Goal: Task Accomplishment & Management: Use online tool/utility

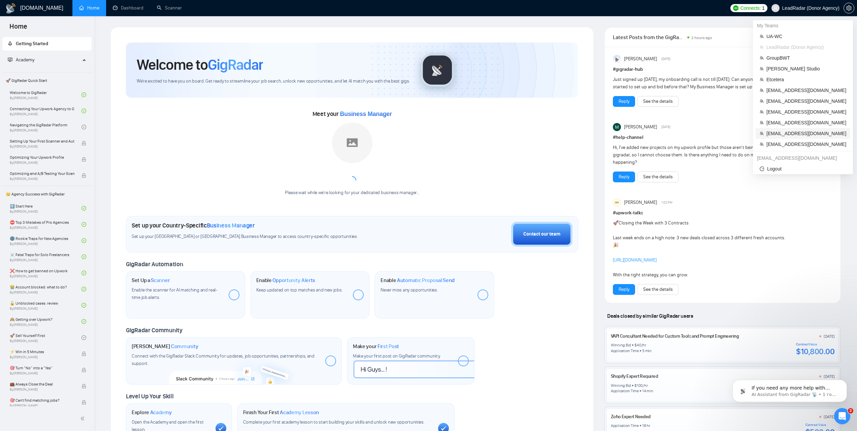
click at [791, 136] on span "[EMAIL_ADDRESS][DOMAIN_NAME]" at bounding box center [807, 133] width 80 height 7
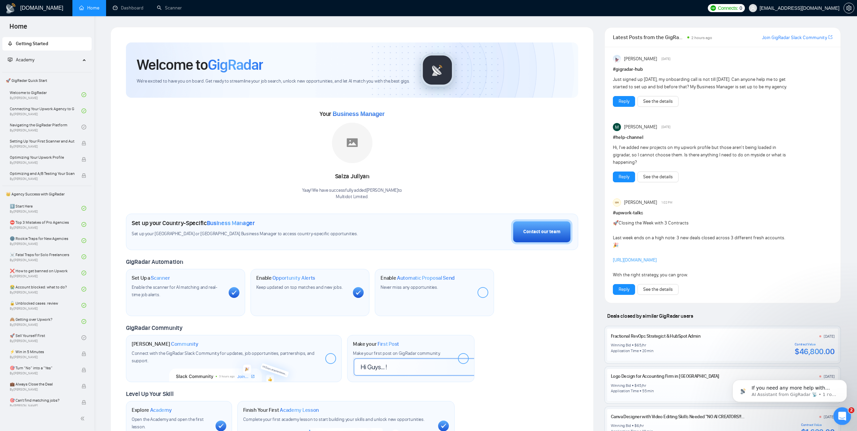
click at [840, 413] on icon "Відкрити програму для спілкування Intercom" at bounding box center [841, 415] width 11 height 11
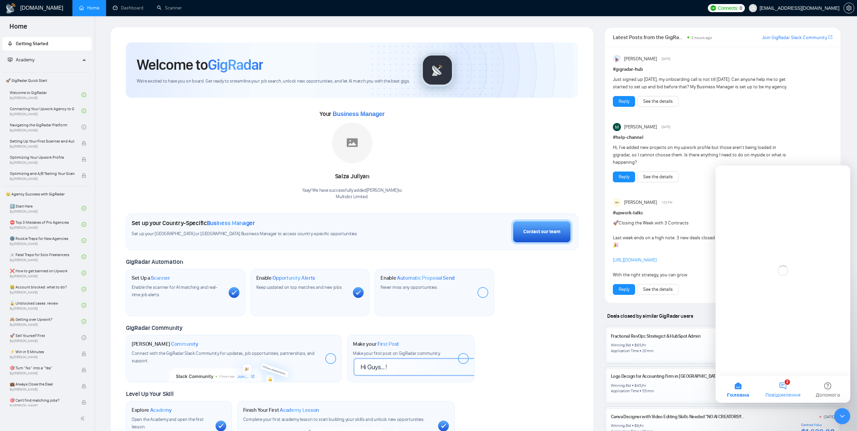
click at [790, 389] on button "2 Повідомлення" at bounding box center [783, 389] width 45 height 27
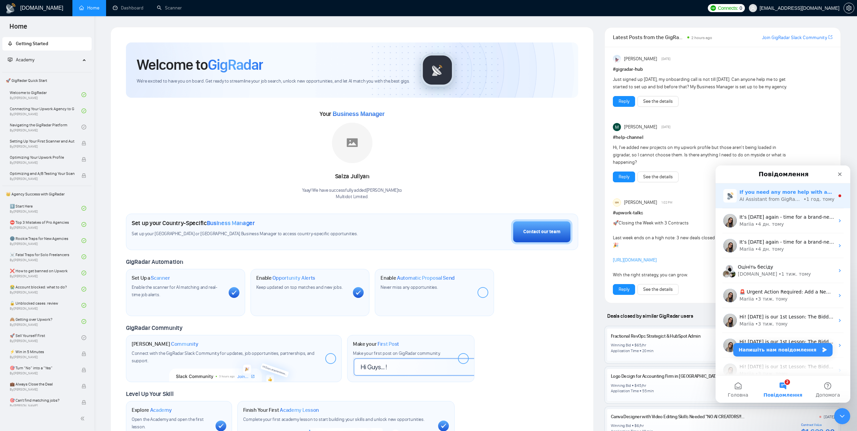
click at [783, 201] on div "AI Assistant from GigRadar 📡" at bounding box center [771, 199] width 63 height 7
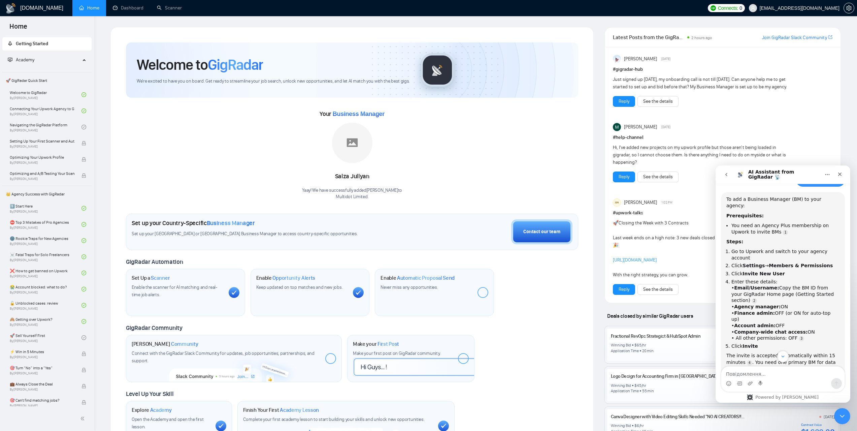
scroll to position [82, 0]
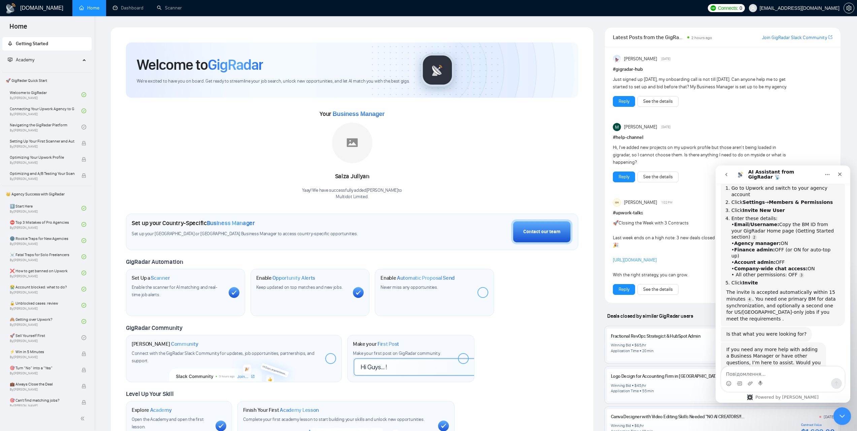
click at [845, 412] on icon "Закрити програму для спілкування Intercom" at bounding box center [841, 415] width 8 height 8
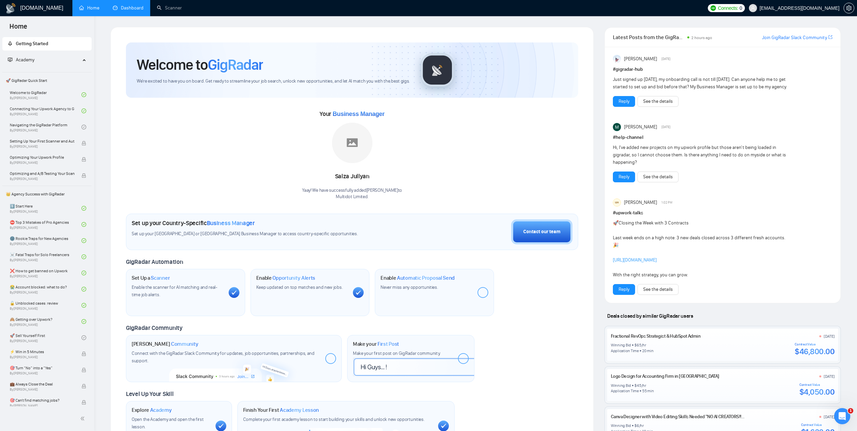
click at [137, 11] on link "Dashboard" at bounding box center [128, 8] width 31 height 6
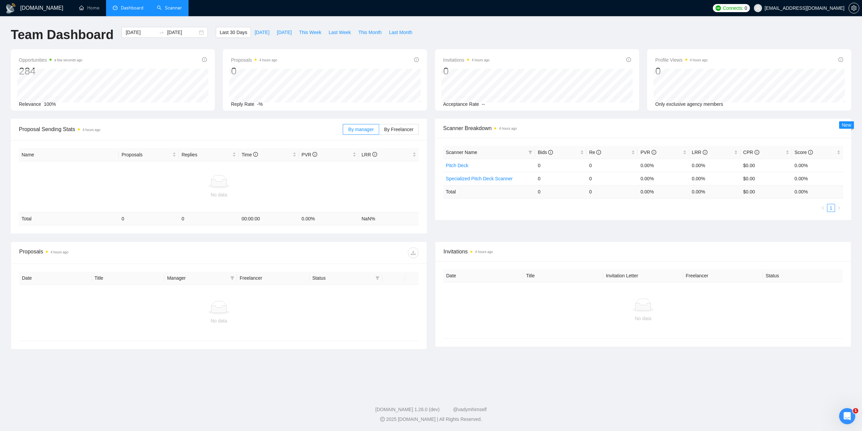
click at [174, 10] on link "Scanner" at bounding box center [169, 8] width 25 height 6
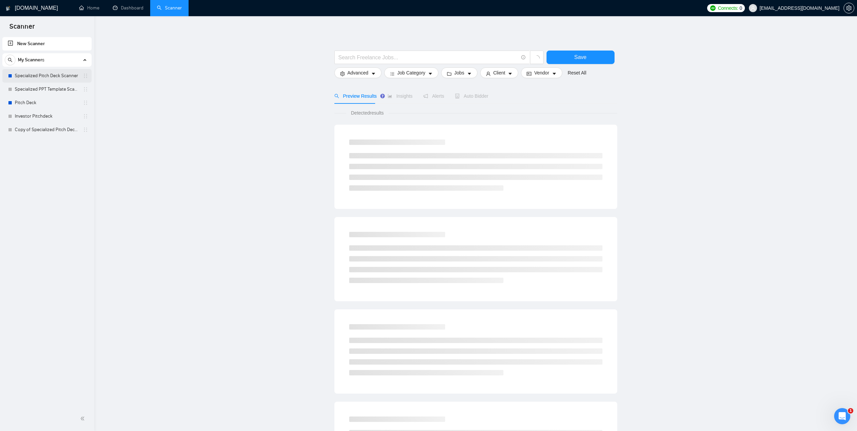
click at [46, 77] on link "Specialized Pitch Deck Scanner" at bounding box center [47, 75] width 64 height 13
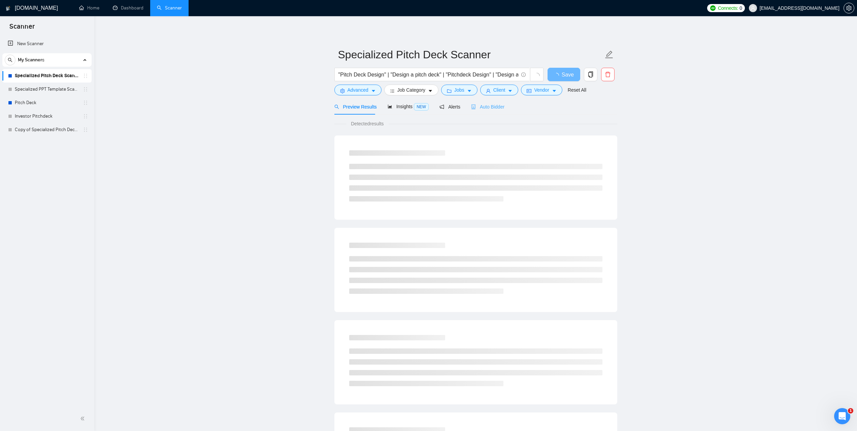
click at [498, 110] on div "Auto Bidder" at bounding box center [487, 107] width 33 height 16
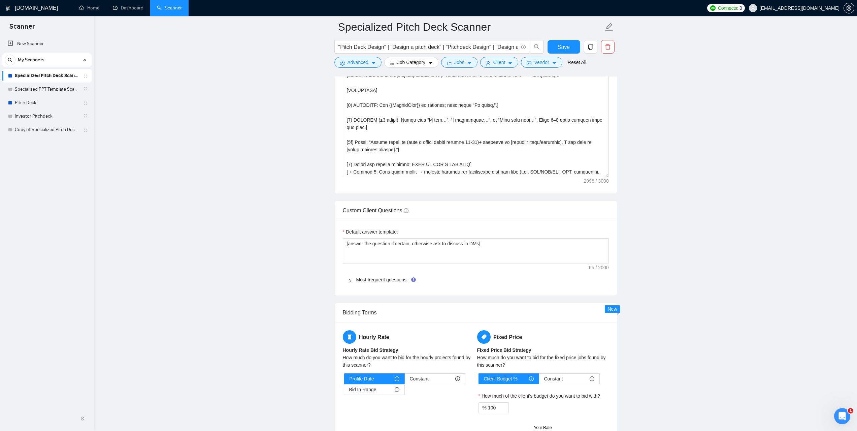
scroll to position [876, 0]
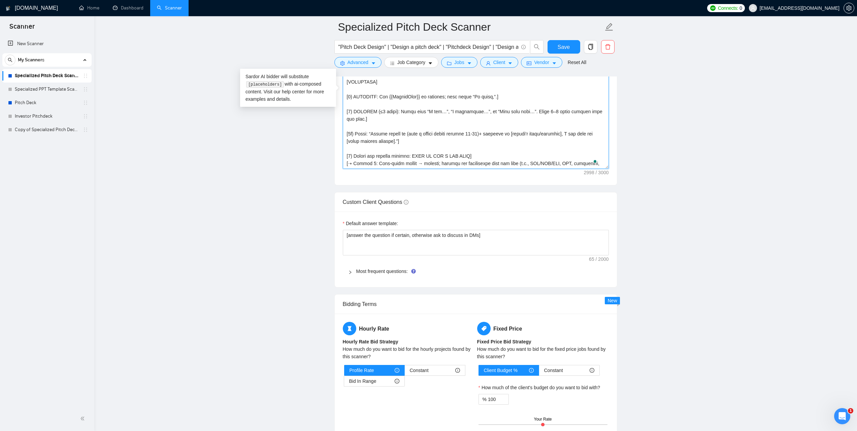
drag, startPoint x: 606, startPoint y: 168, endPoint x: 610, endPoint y: 216, distance: 47.6
click at [610, 220] on form "Auto Bidding Enabled Auto Bidding Enabled: OFF Auto Bidder Schedule Auto Biddin…" at bounding box center [476, 72] width 283 height 1642
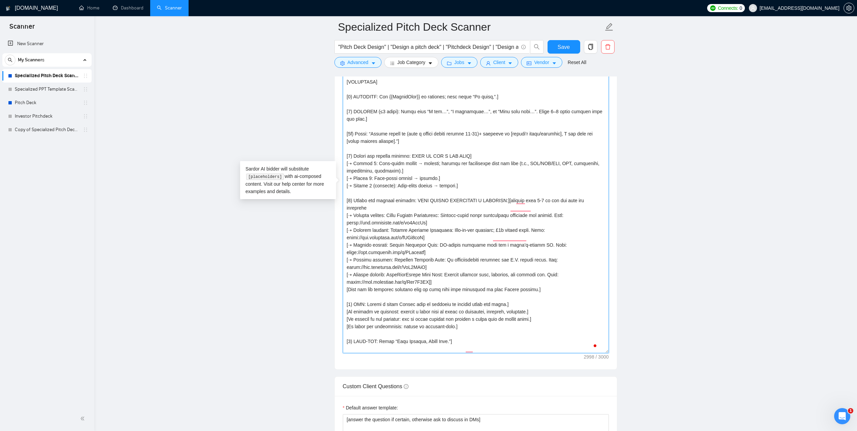
drag, startPoint x: 607, startPoint y: 166, endPoint x: 610, endPoint y: 350, distance: 184.3
click at [610, 350] on div "Cover letter template:" at bounding box center [476, 184] width 282 height 370
click at [560, 221] on textarea "Cover letter template:" at bounding box center [476, 185] width 266 height 336
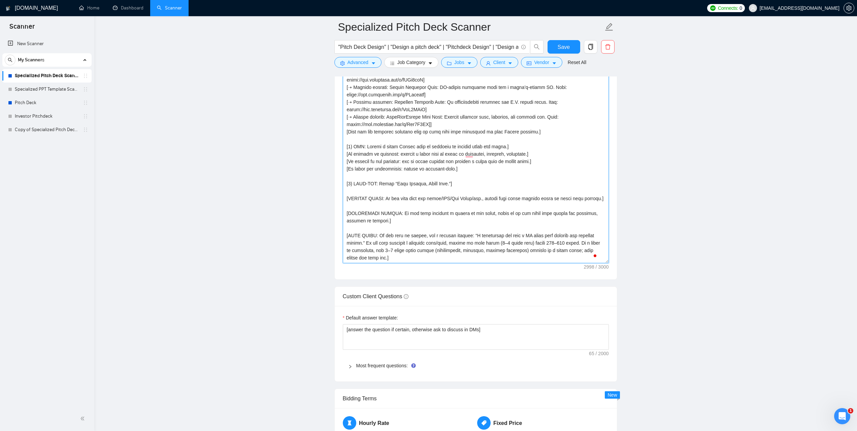
scroll to position [0, 0]
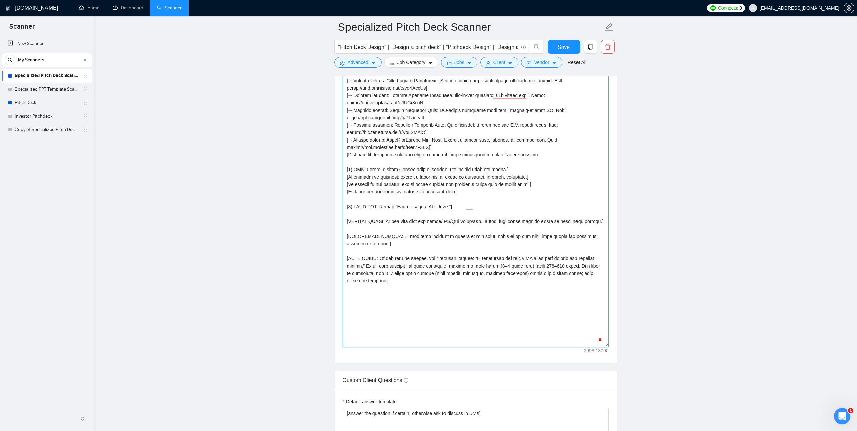
drag, startPoint x: 607, startPoint y: 216, endPoint x: 613, endPoint y: 345, distance: 129.2
click at [613, 345] on div "Cover letter template:" at bounding box center [476, 113] width 282 height 499
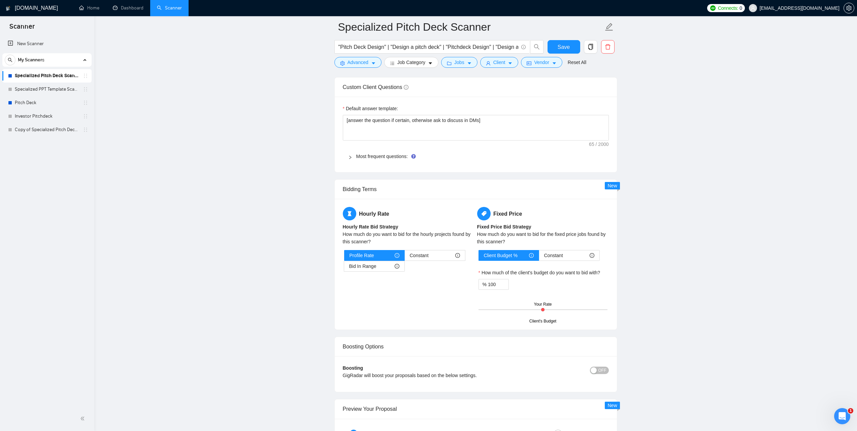
scroll to position [1280, 0]
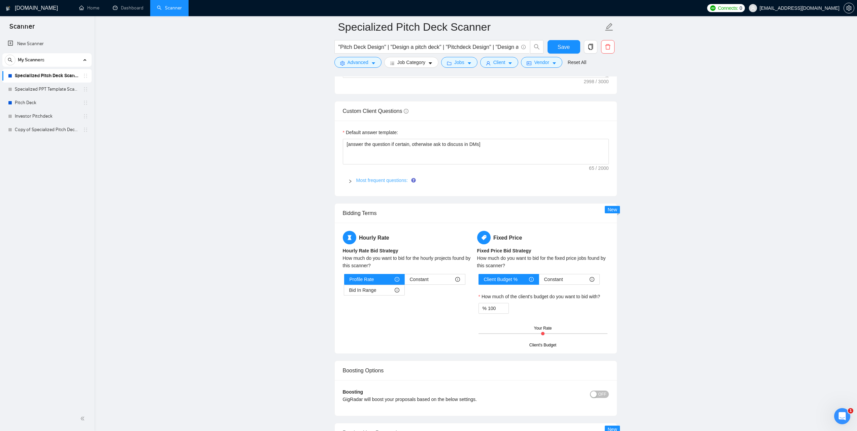
click at [379, 181] on link "Most frequent questions:" at bounding box center [382, 180] width 52 height 5
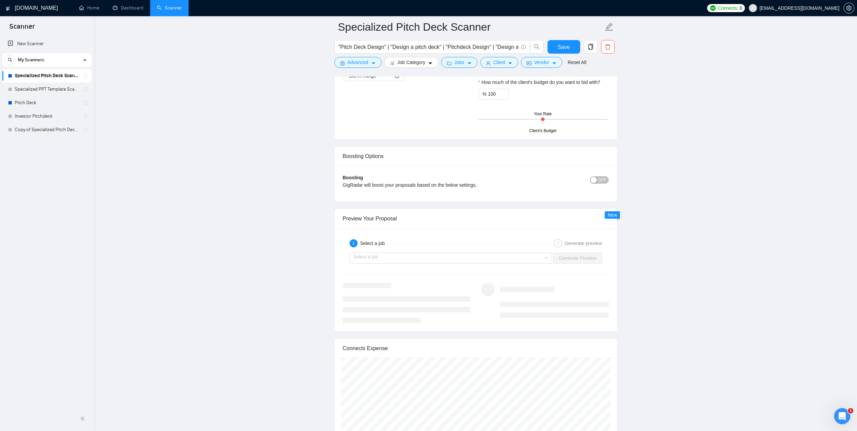
scroll to position [1887, 0]
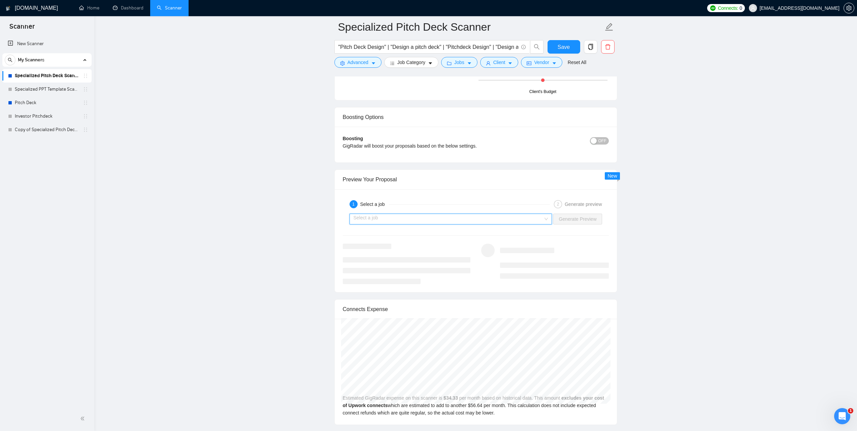
click at [416, 220] on input "search" at bounding box center [449, 219] width 190 height 10
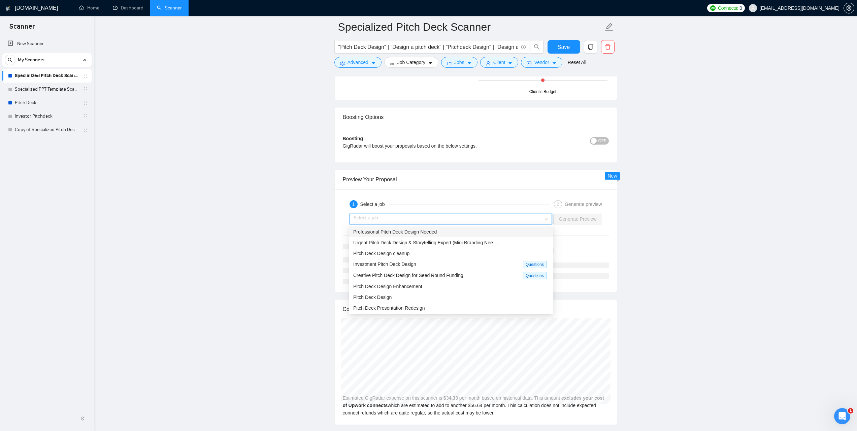
click at [409, 233] on span "Professional Pitch Deck Design Needed" at bounding box center [395, 231] width 84 height 5
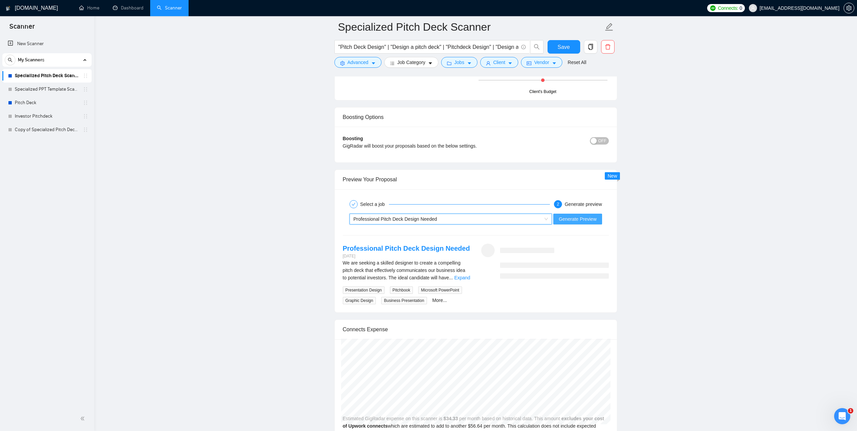
click at [570, 217] on span "Generate Preview" at bounding box center [578, 218] width 38 height 7
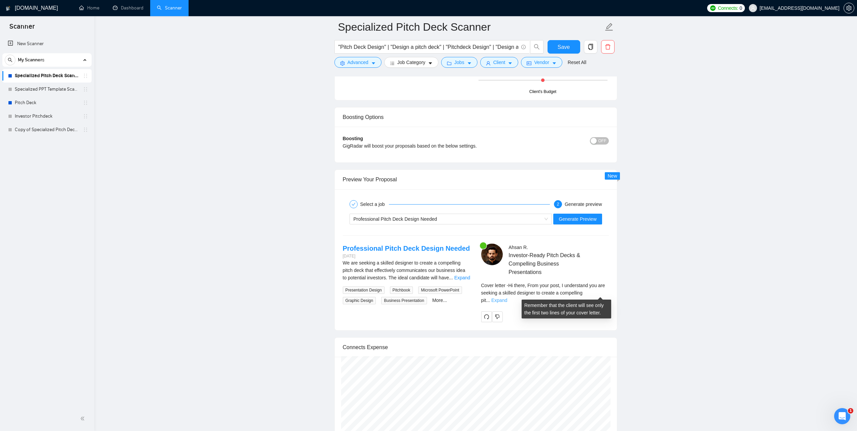
click at [507, 297] on link "Expand" at bounding box center [500, 299] width 16 height 5
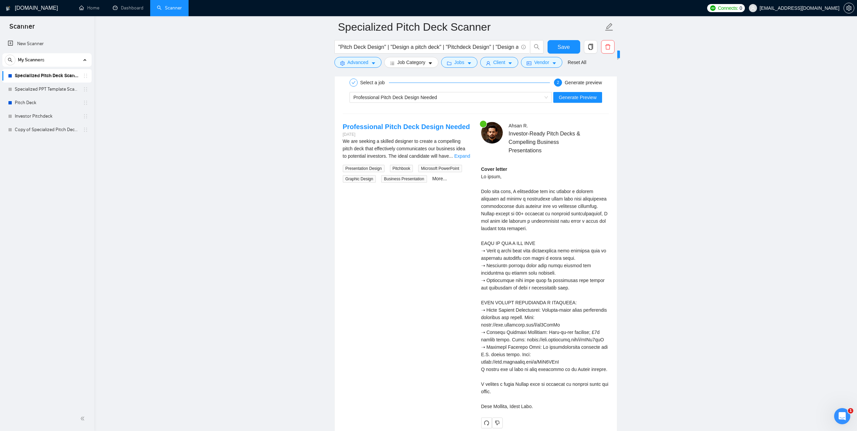
scroll to position [2021, 0]
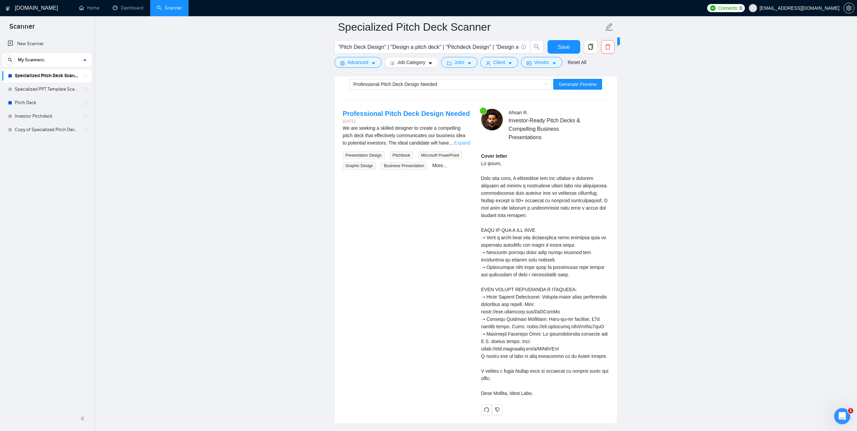
click at [462, 141] on link "Expand" at bounding box center [462, 142] width 16 height 5
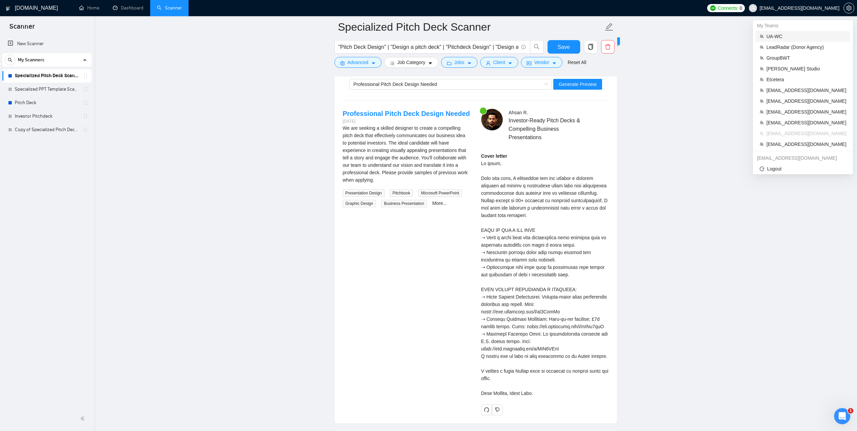
drag, startPoint x: 780, startPoint y: 39, endPoint x: 172, endPoint y: 2, distance: 608.8
click at [779, 39] on span "UA-WC" at bounding box center [807, 36] width 80 height 7
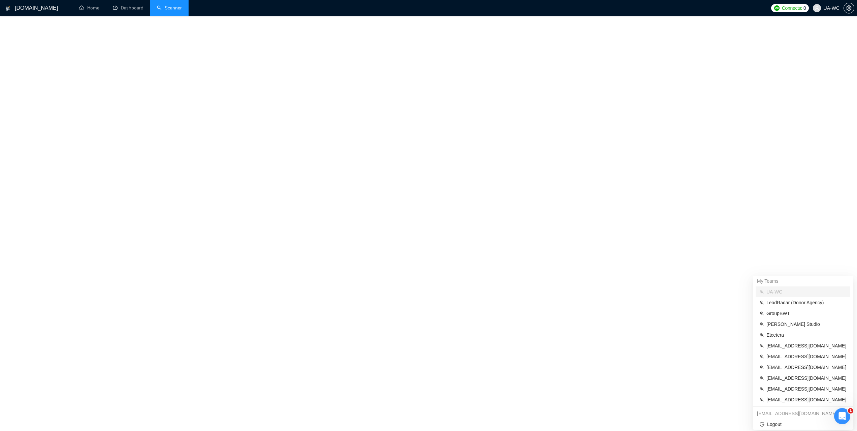
scroll to position [90, 0]
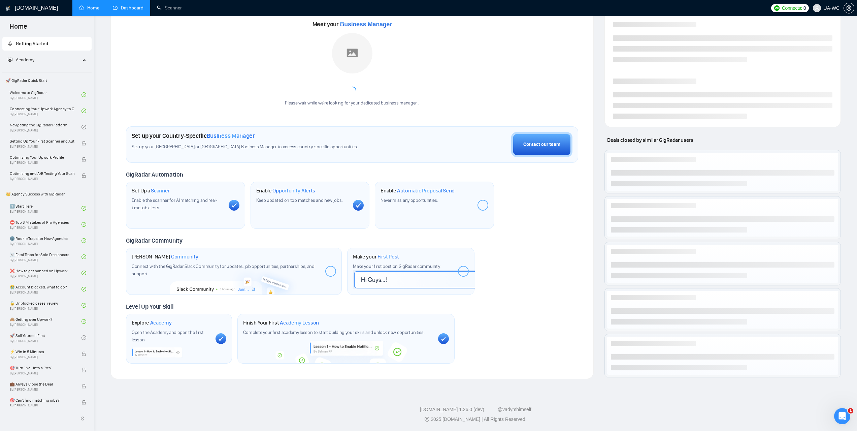
click at [135, 7] on link "Dashboard" at bounding box center [128, 8] width 31 height 6
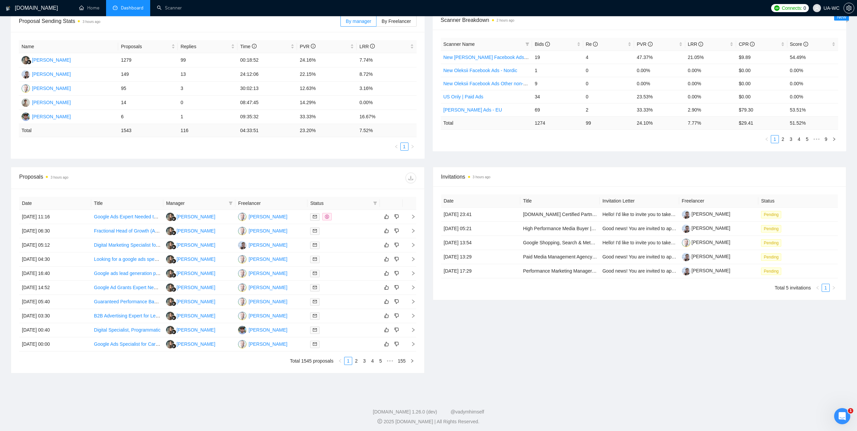
scroll to position [110, 0]
click at [41, 216] on td "[DATE] 11:16" at bounding box center [55, 215] width 72 height 14
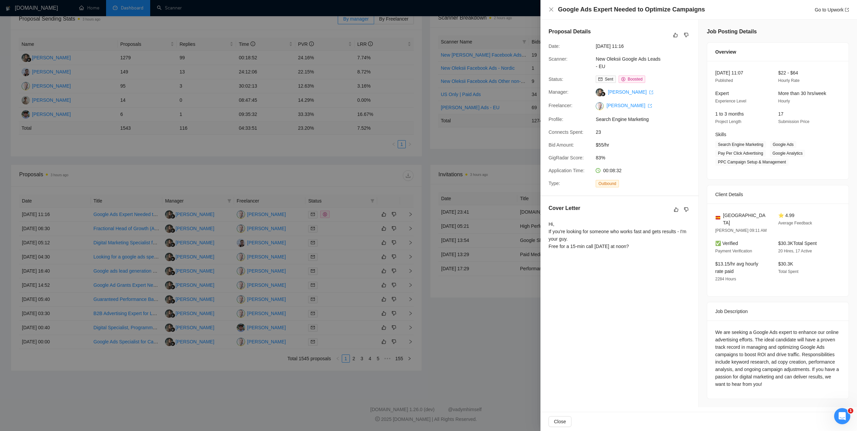
click at [74, 273] on div at bounding box center [428, 215] width 857 height 431
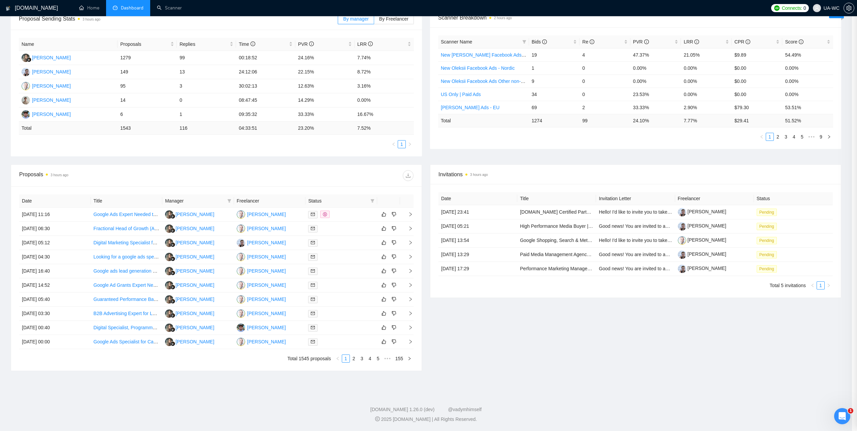
drag, startPoint x: 71, startPoint y: 274, endPoint x: 64, endPoint y: 276, distance: 6.8
click at [70, 274] on div at bounding box center [428, 215] width 857 height 431
click at [42, 243] on td "[DATE] 05:12" at bounding box center [55, 243] width 72 height 14
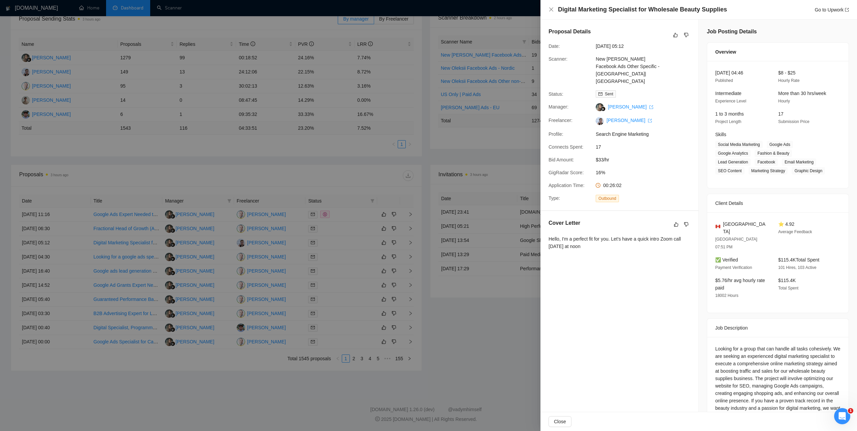
click at [362, 175] on div at bounding box center [428, 215] width 857 height 431
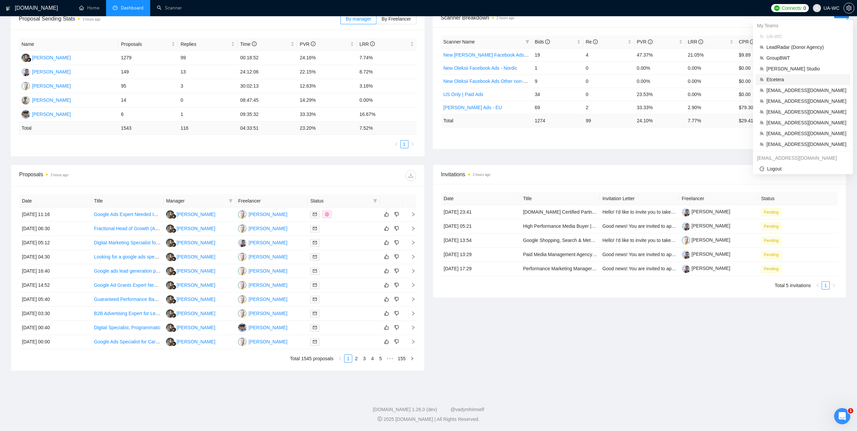
drag, startPoint x: 777, startPoint y: 76, endPoint x: 419, endPoint y: 59, distance: 358.5
click at [777, 76] on span "Etcetera" at bounding box center [807, 79] width 80 height 7
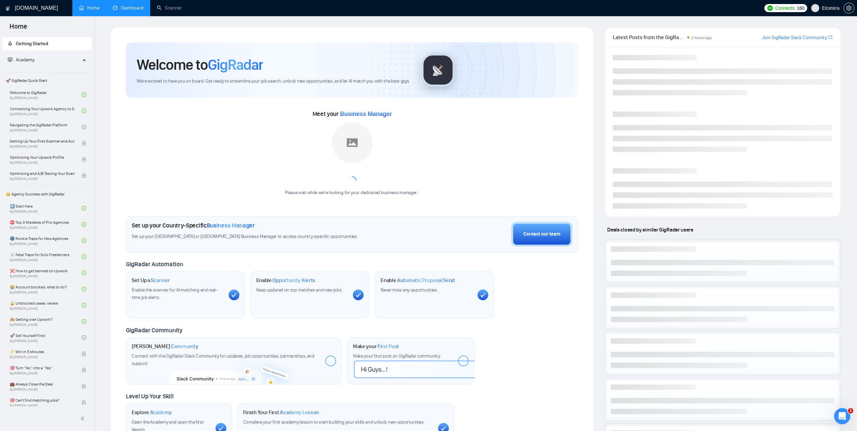
click at [134, 8] on link "Dashboard" at bounding box center [128, 8] width 31 height 6
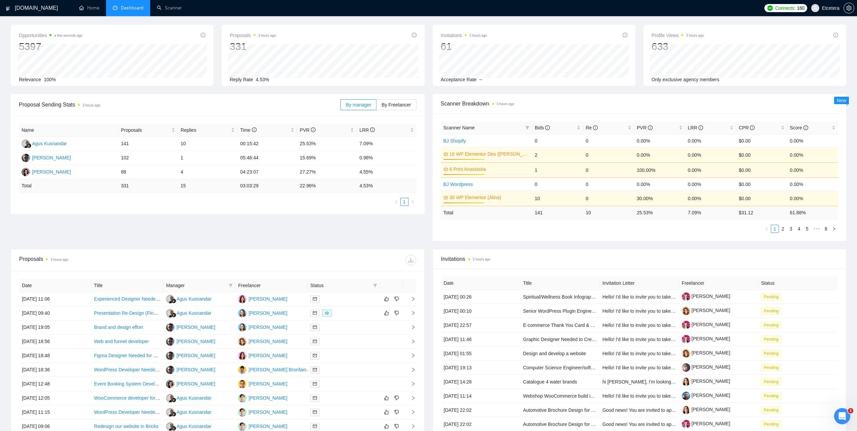
scroll to position [34, 0]
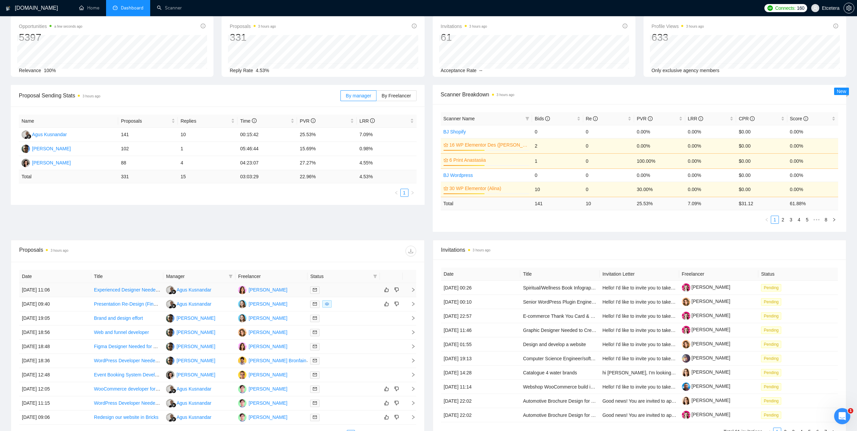
click at [34, 291] on td "[DATE] 11:06" at bounding box center [55, 290] width 72 height 14
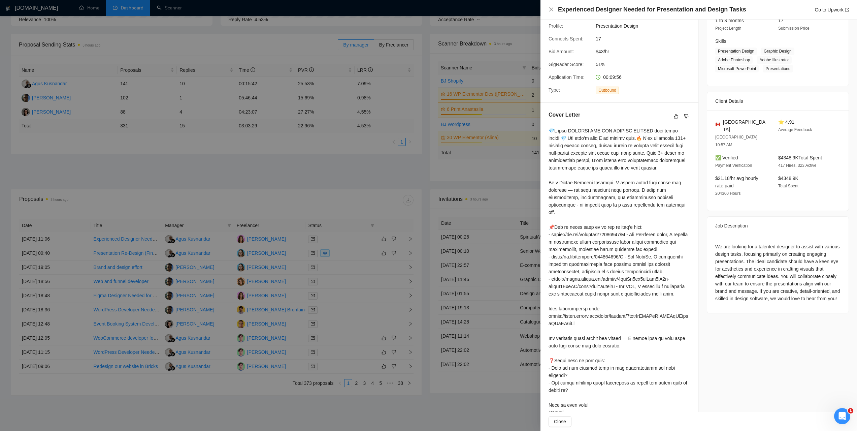
scroll to position [0, 0]
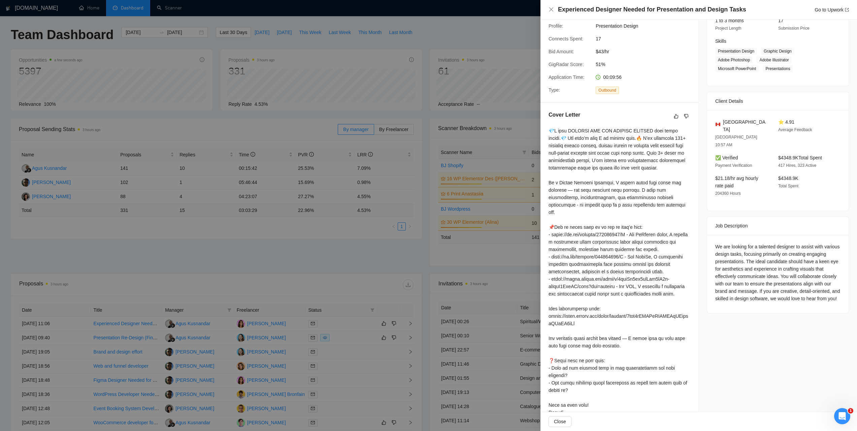
click at [427, 247] on div at bounding box center [428, 215] width 857 height 431
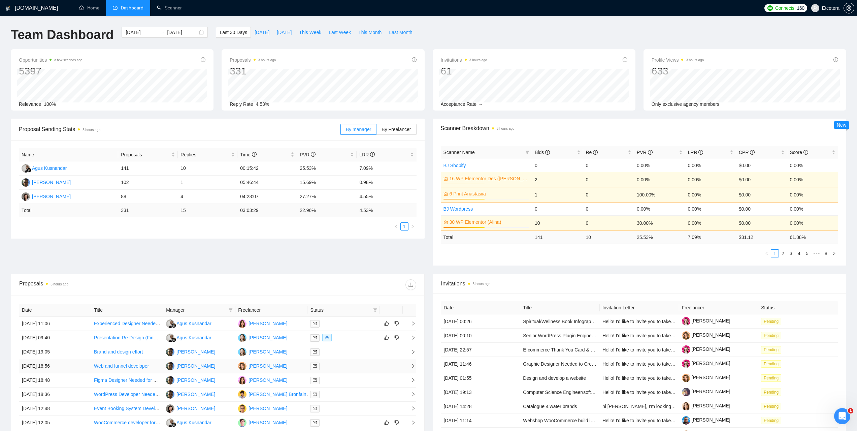
click at [40, 364] on td "[DATE] 18:56" at bounding box center [55, 366] width 72 height 14
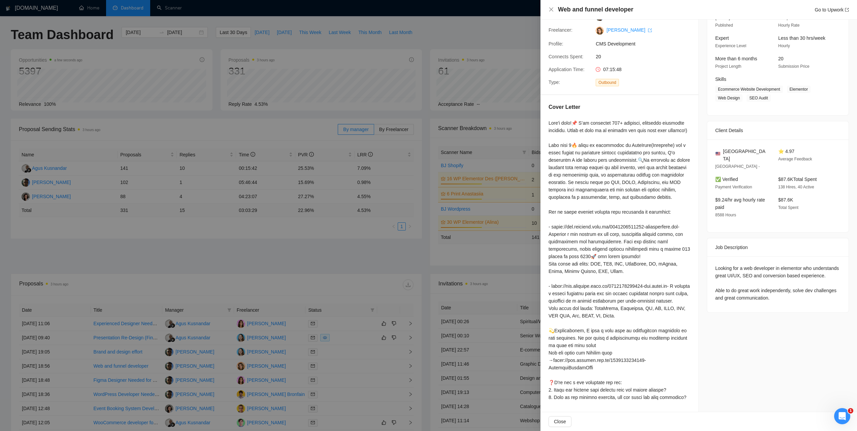
scroll to position [70, 0]
click at [724, 326] on div "Job Posting Details Overview [DATE] 11:40 Published Unspecified Hourly Rate Exp…" at bounding box center [778, 187] width 158 height 447
click at [723, 328] on div "Job Posting Details Overview [DATE] 11:40 Published Unspecified Hourly Rate Exp…" at bounding box center [778, 187] width 158 height 447
click at [275, 272] on div at bounding box center [428, 215] width 857 height 431
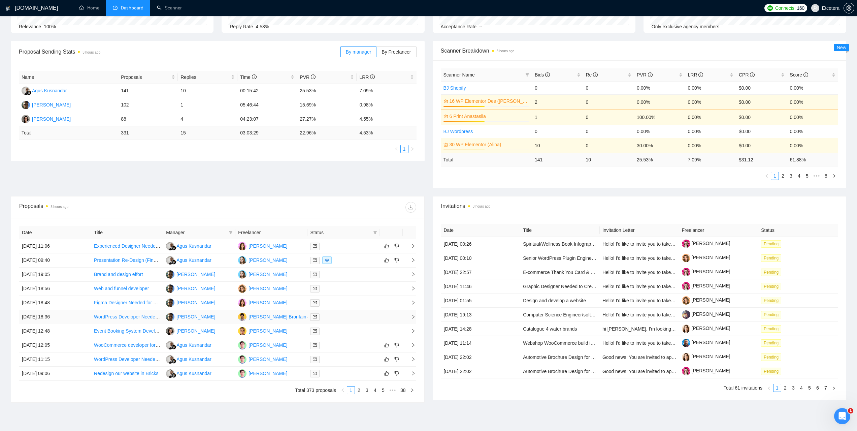
scroll to position [75, 0]
click at [43, 375] on td "[DATE] 09:06" at bounding box center [55, 376] width 72 height 14
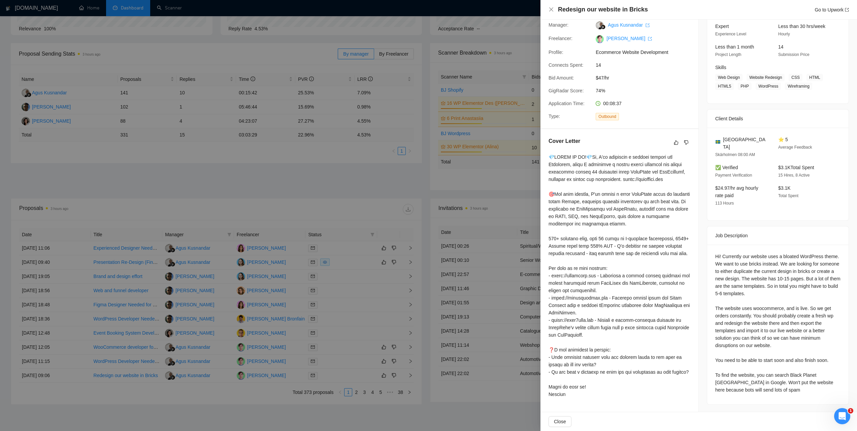
click at [423, 188] on div at bounding box center [428, 215] width 857 height 431
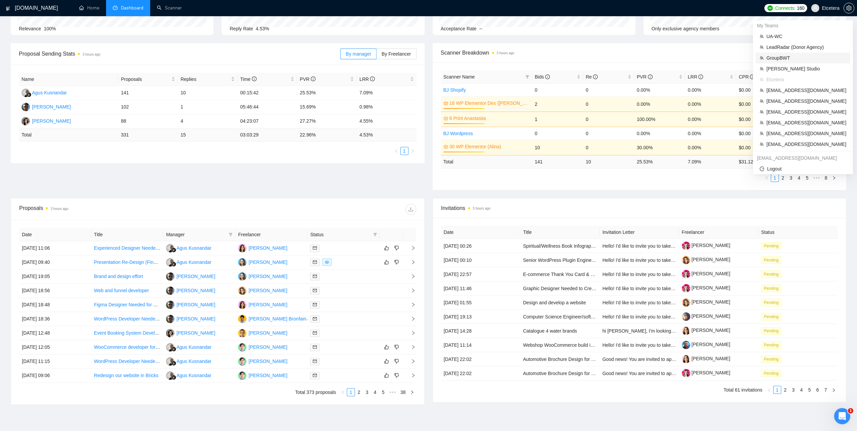
click at [787, 58] on span "GroupBWT" at bounding box center [807, 57] width 80 height 7
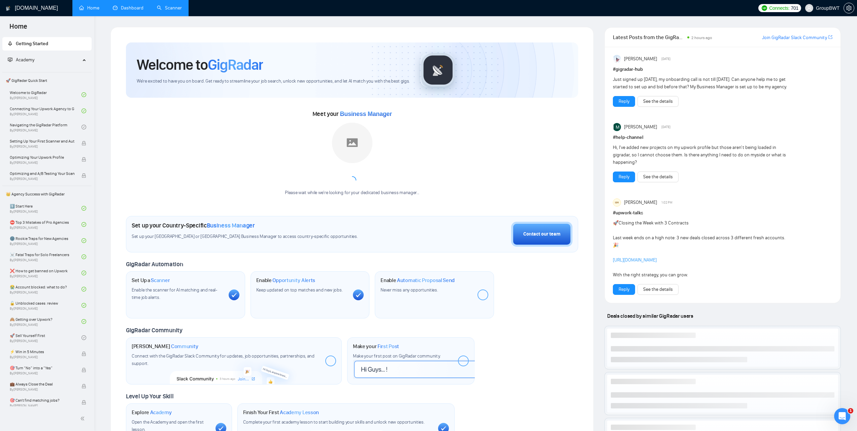
click at [182, 11] on link "Scanner" at bounding box center [169, 8] width 25 height 6
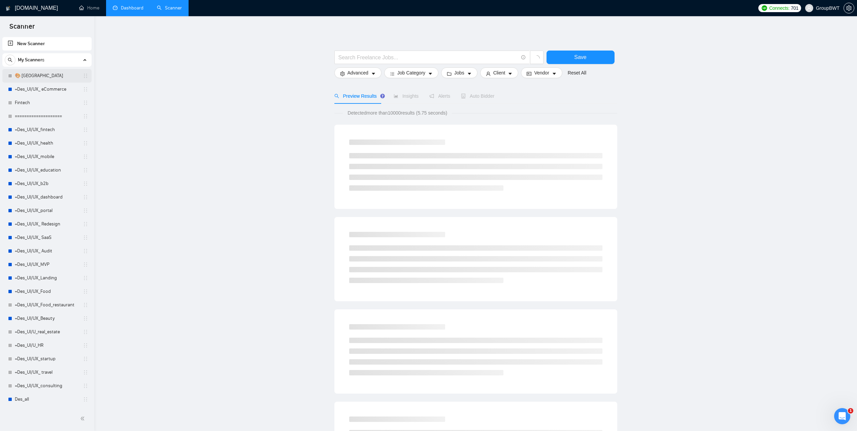
click at [41, 75] on link "🎨 [GEOGRAPHIC_DATA]" at bounding box center [47, 75] width 64 height 13
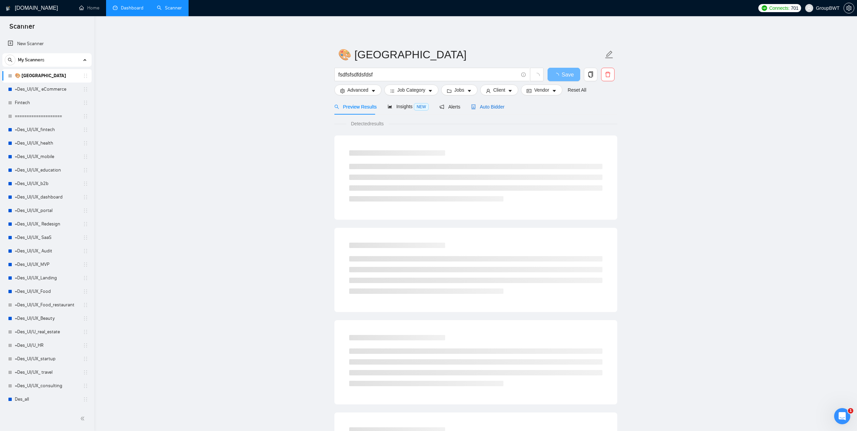
click at [484, 106] on span "Auto Bidder" at bounding box center [487, 106] width 33 height 5
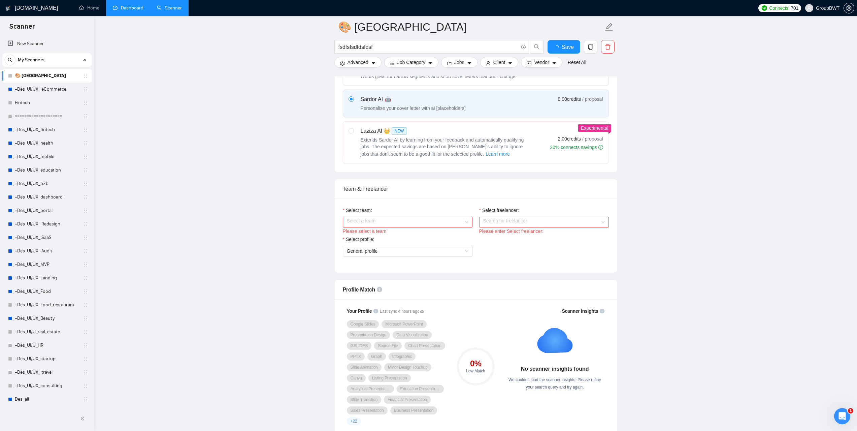
scroll to position [236, 0]
click at [407, 222] on input "Select team:" at bounding box center [405, 222] width 117 height 10
click at [389, 234] on div "BWT Team Data" at bounding box center [408, 234] width 122 height 7
click at [495, 224] on input "Select freelancer:" at bounding box center [541, 222] width 117 height 10
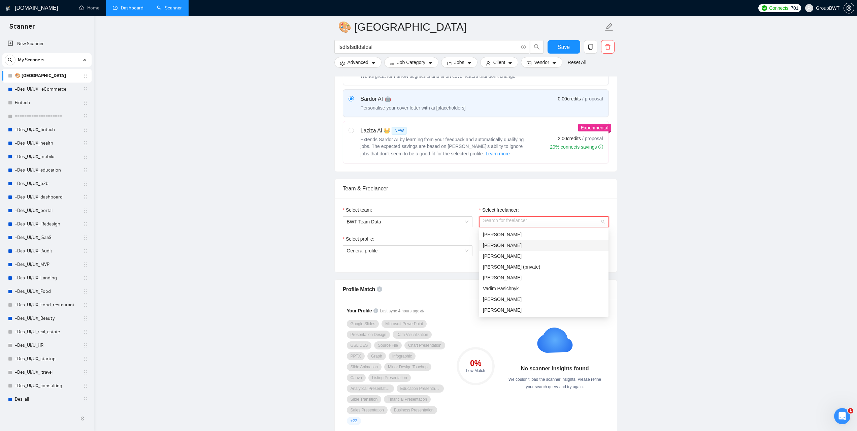
scroll to position [34, 0]
click at [506, 276] on span "[PERSON_NAME]" at bounding box center [502, 276] width 39 height 5
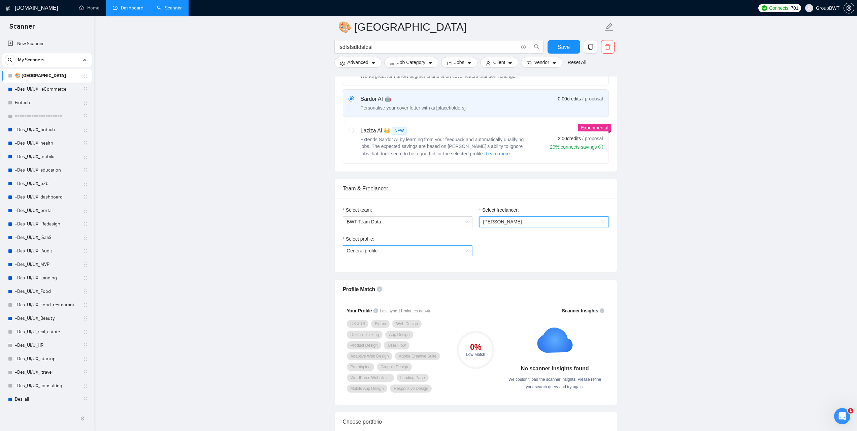
click at [402, 251] on span "General profile" at bounding box center [408, 251] width 122 height 10
click at [137, 6] on link "Dashboard" at bounding box center [128, 8] width 31 height 6
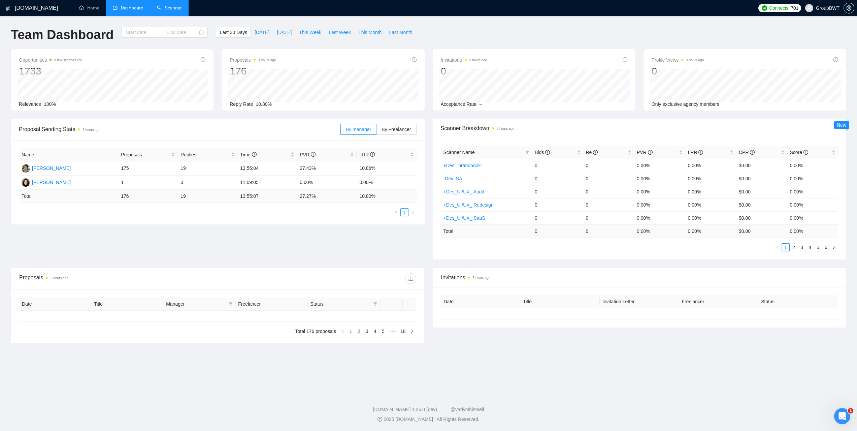
type input "[DATE]"
